Goal: Task Accomplishment & Management: Complete application form

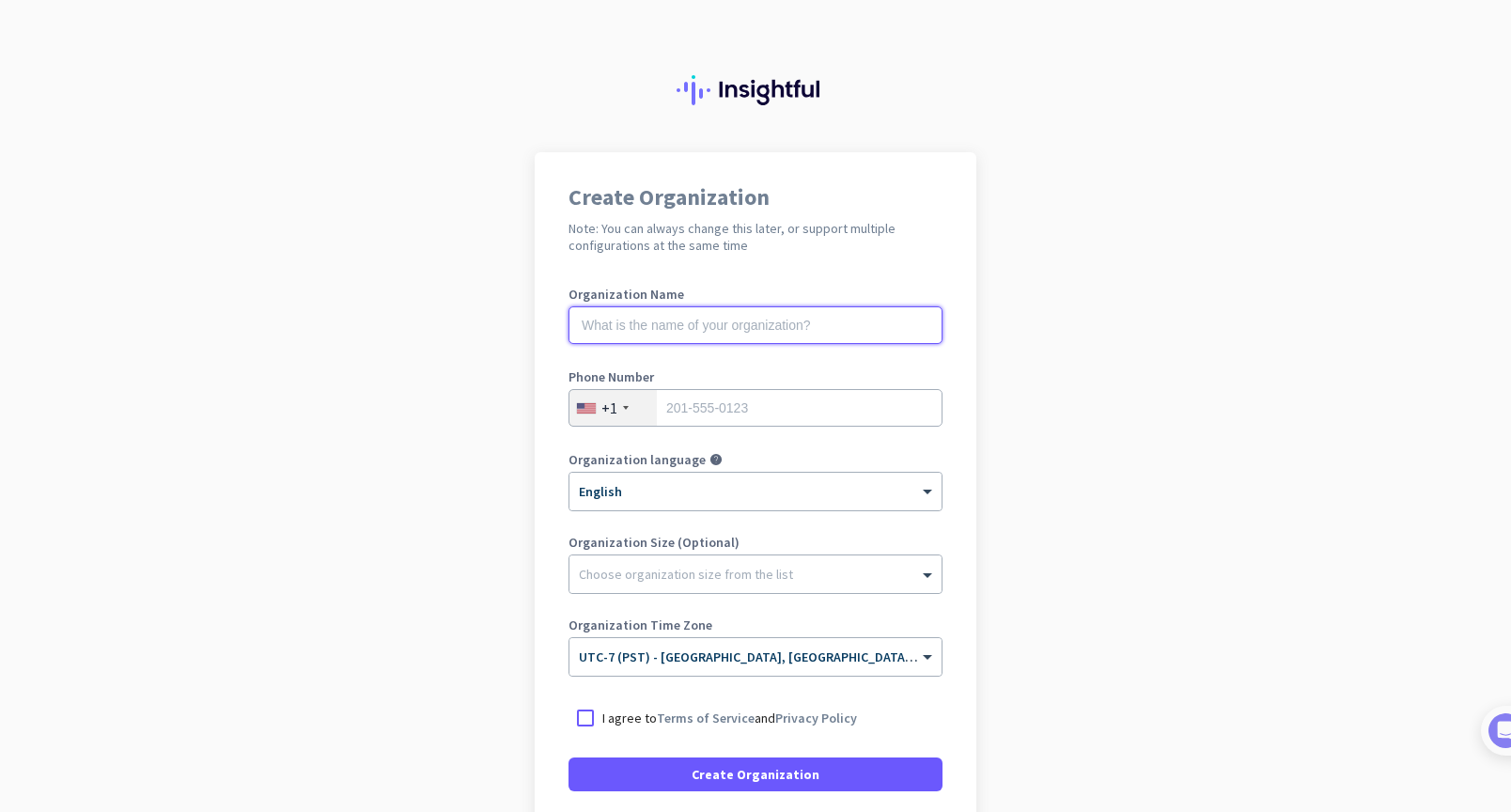
click at [744, 331] on input "text" at bounding box center [755, 325] width 374 height 38
type input "Mercor"
click at [844, 401] on input "tel" at bounding box center [755, 407] width 374 height 38
type input "2062610210"
click at [579, 712] on div at bounding box center [585, 717] width 34 height 34
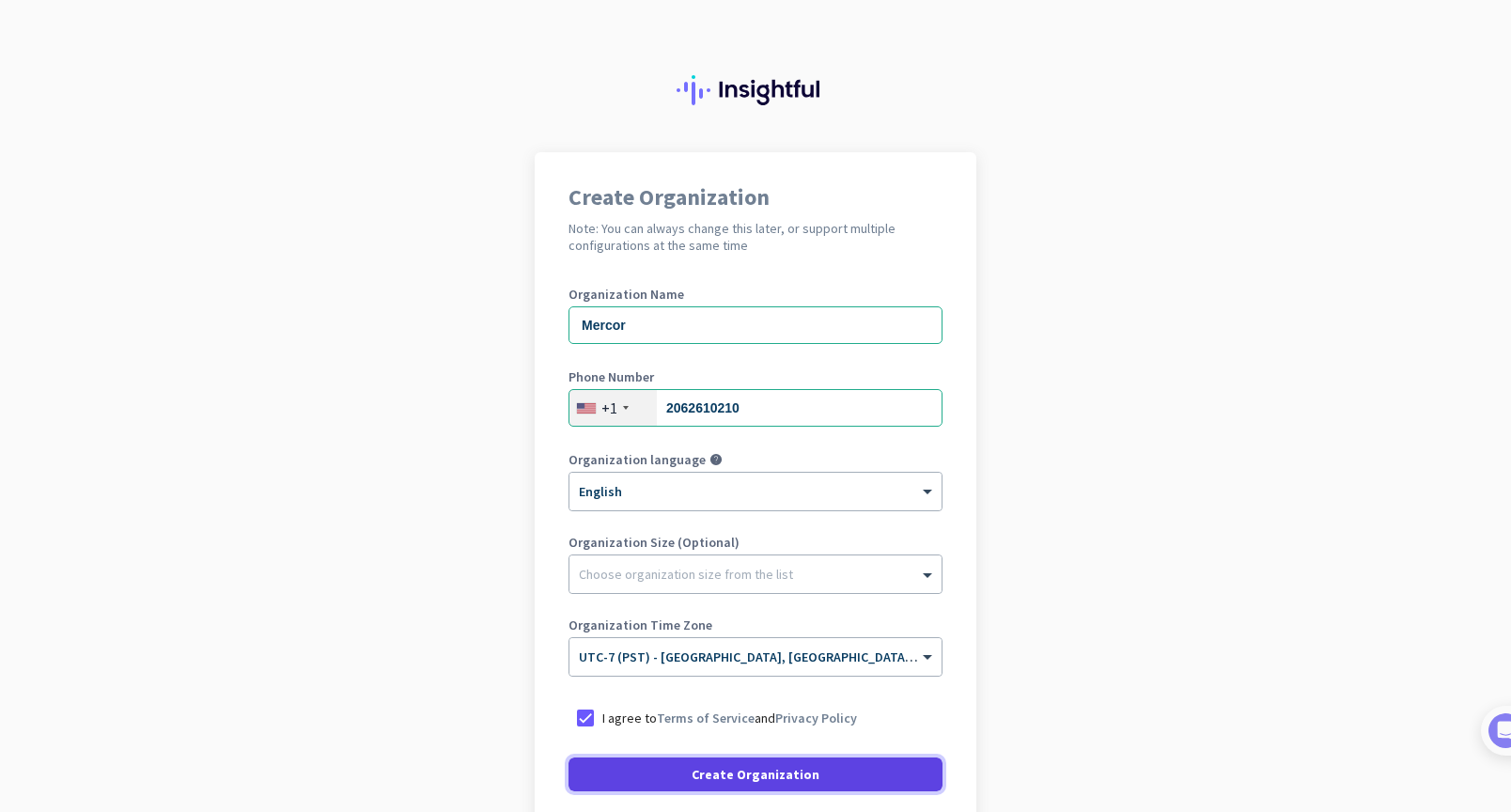
click at [758, 768] on span "Create Organization" at bounding box center [756, 773] width 128 height 18
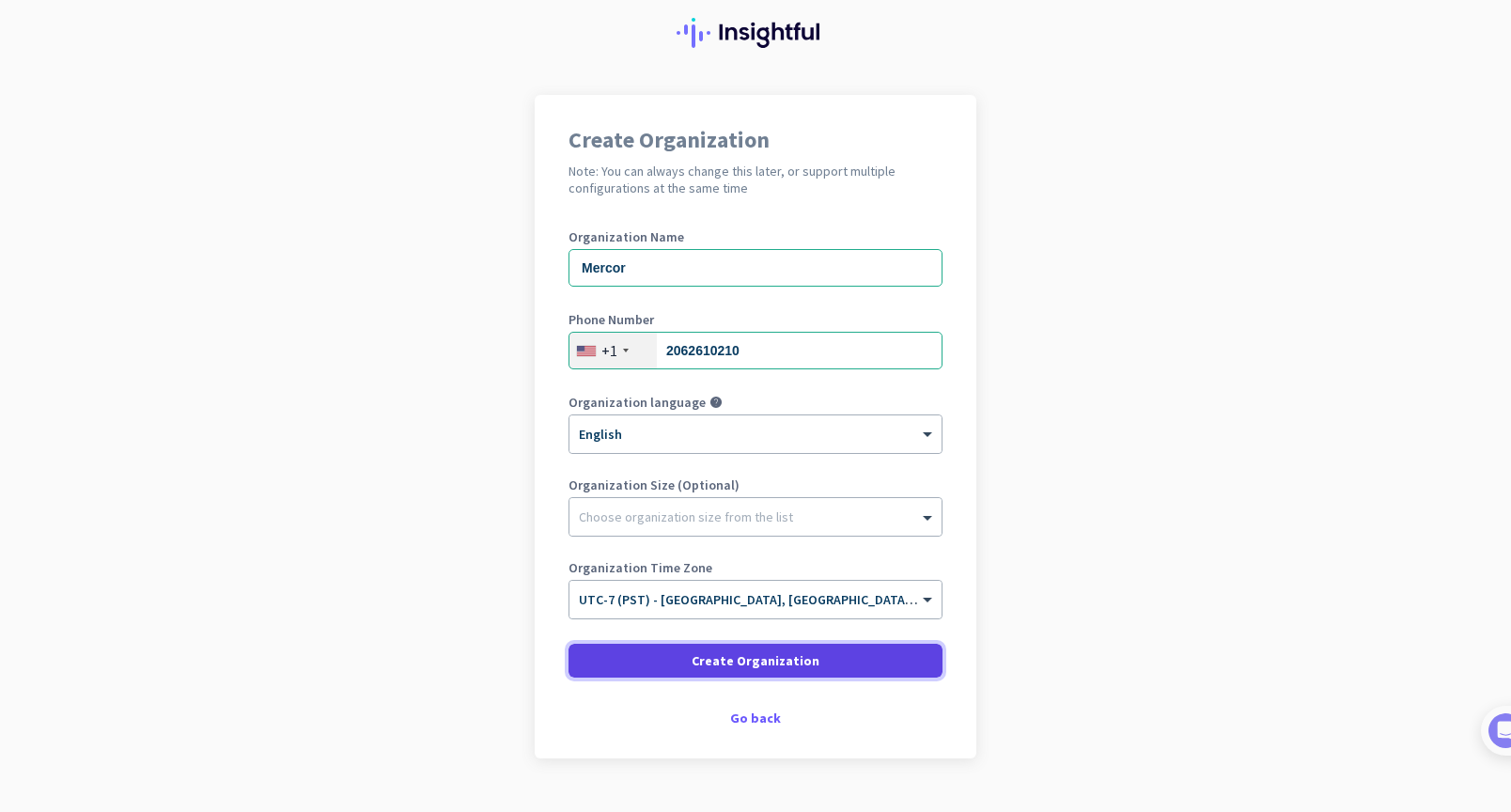
scroll to position [98, 0]
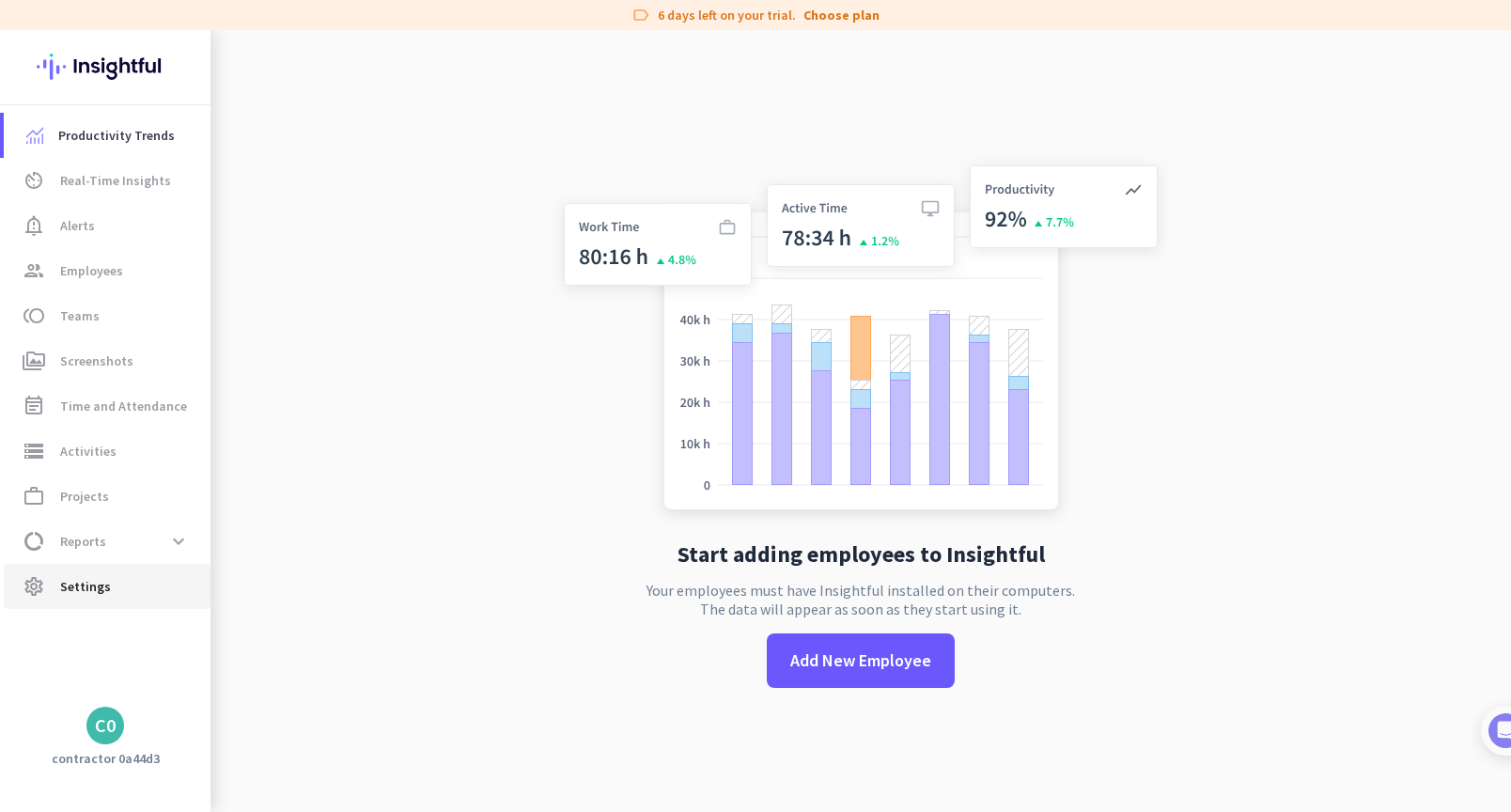
click at [134, 584] on span "settings Settings" at bounding box center [106, 586] width 177 height 22
